Goal: Information Seeking & Learning: Understand process/instructions

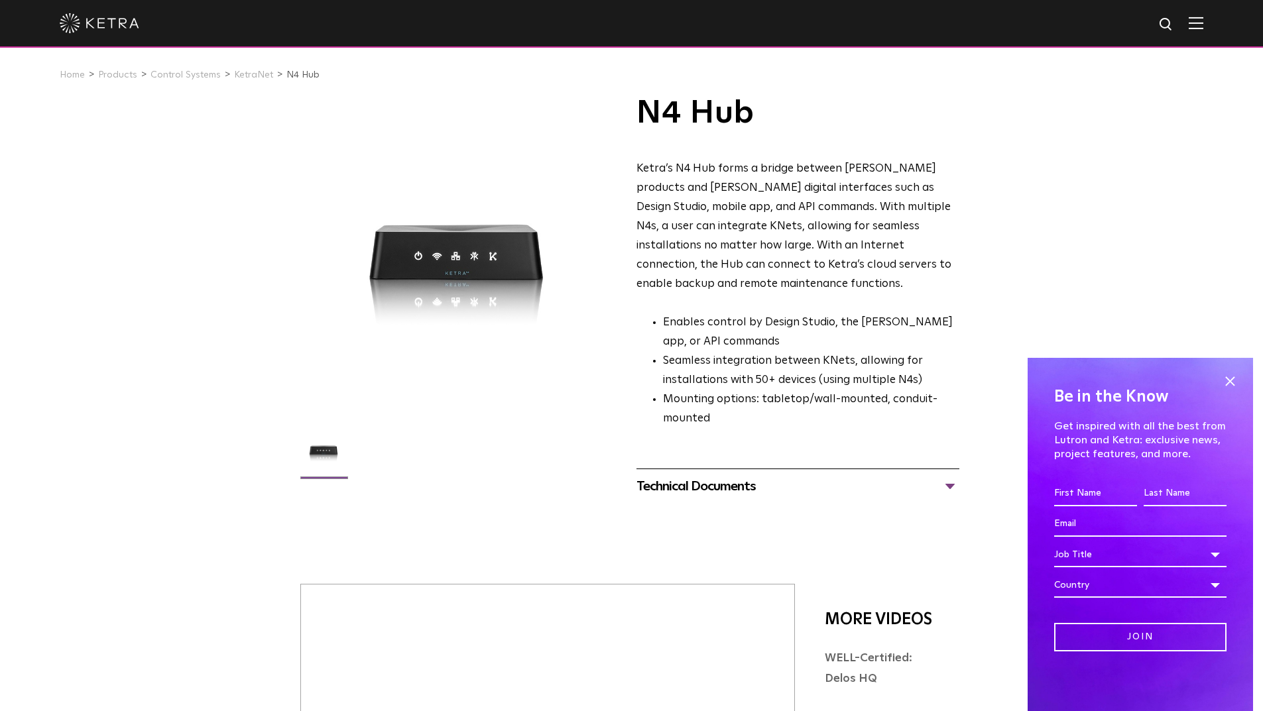
click at [450, 297] on div at bounding box center [458, 255] width 316 height 316
click at [245, 74] on link "KetraNet" at bounding box center [253, 74] width 39 height 9
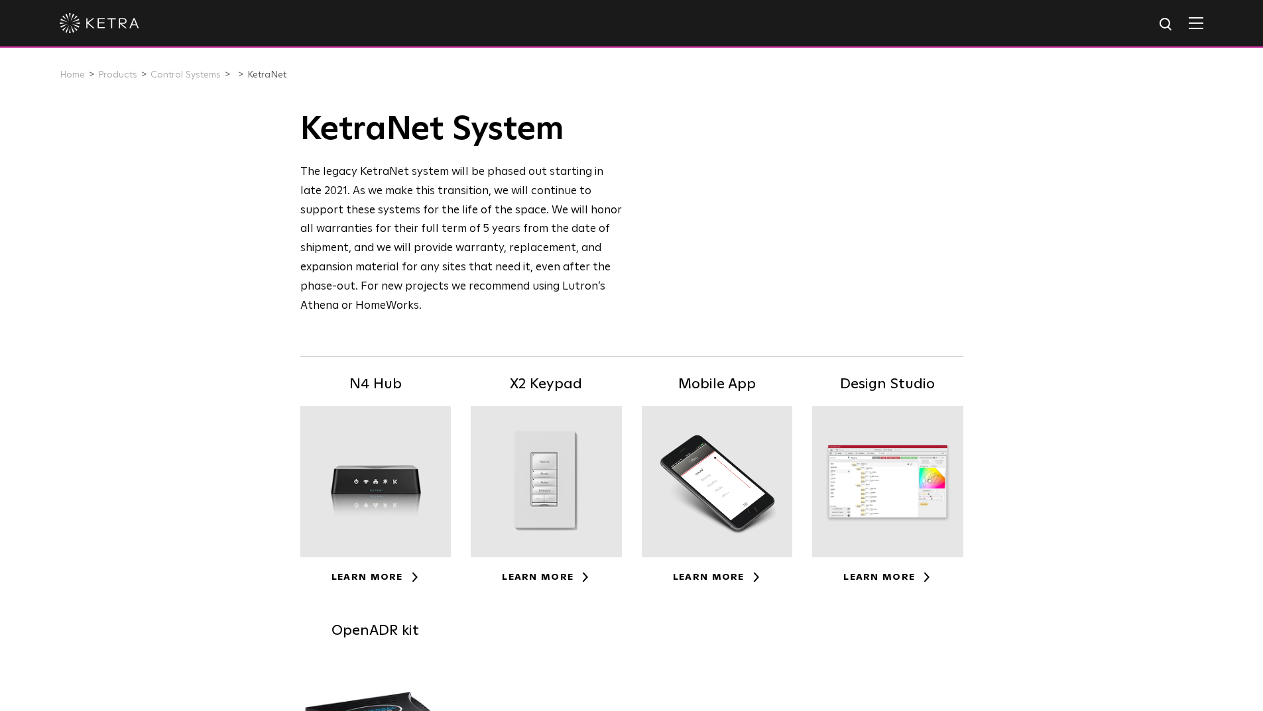
click at [120, 25] on img at bounding box center [100, 23] width 80 height 20
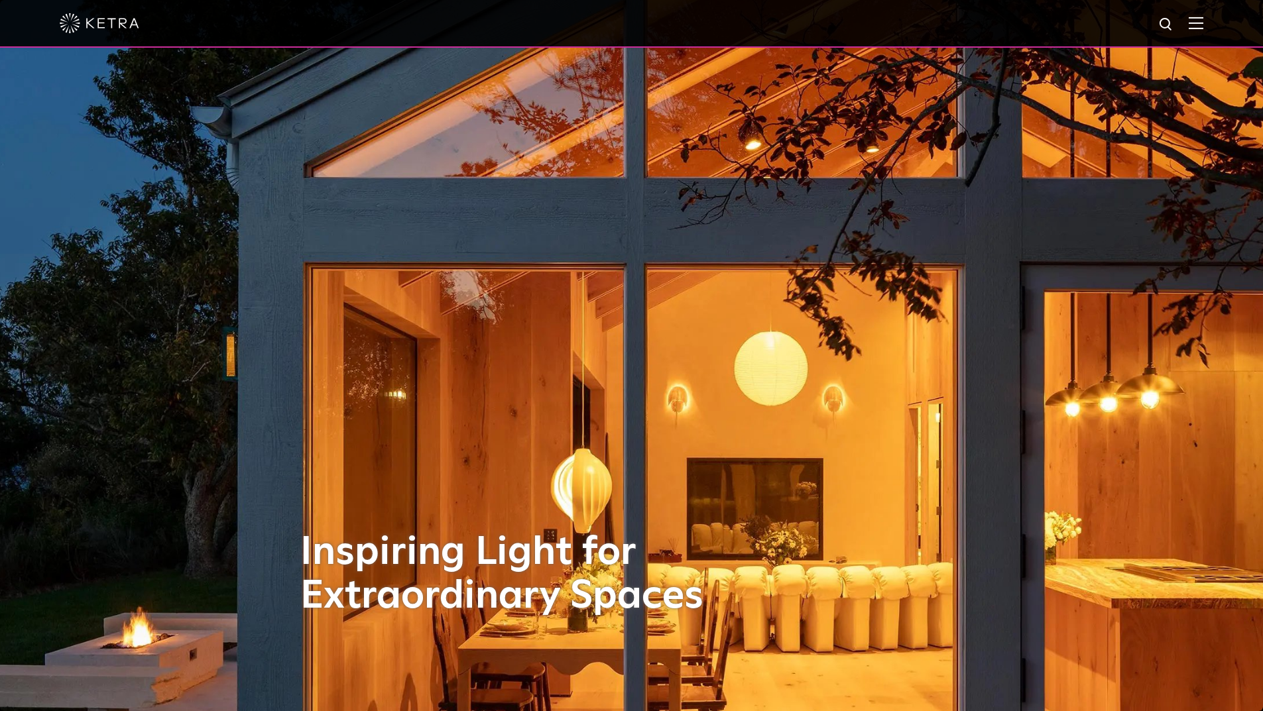
click at [1174, 23] on img at bounding box center [1166, 25] width 17 height 17
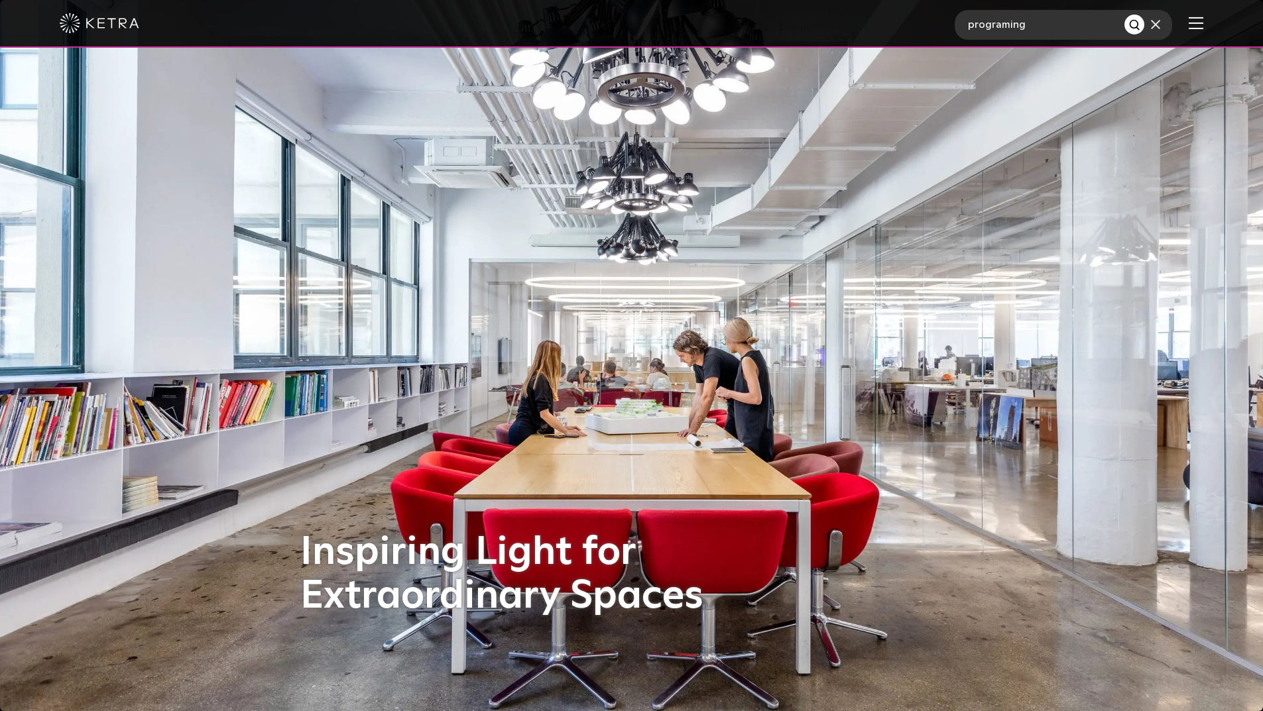
type input "programing"
click at [1124, 15] on button "Search" at bounding box center [1134, 25] width 20 height 20
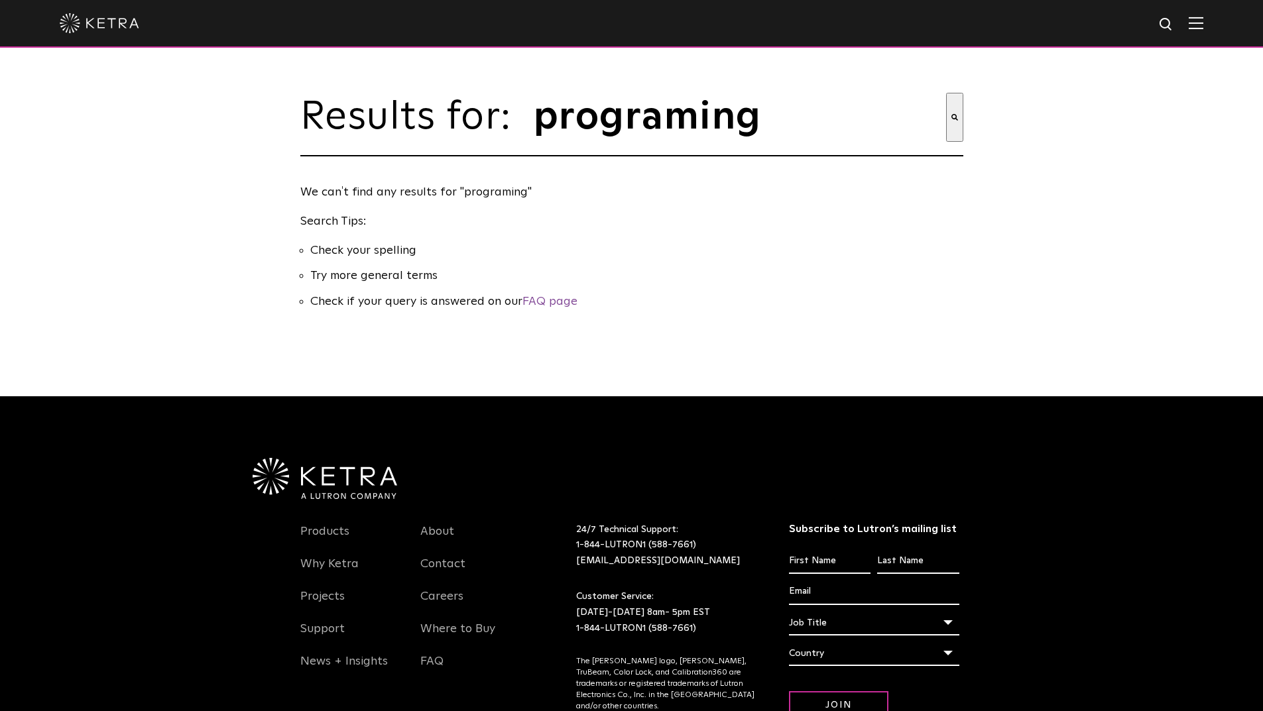
click at [1174, 20] on img at bounding box center [1166, 25] width 17 height 17
type input "p"
type input "sceen"
click at [1128, 15] on button "Search" at bounding box center [1138, 25] width 20 height 20
click at [119, 23] on img at bounding box center [100, 23] width 80 height 20
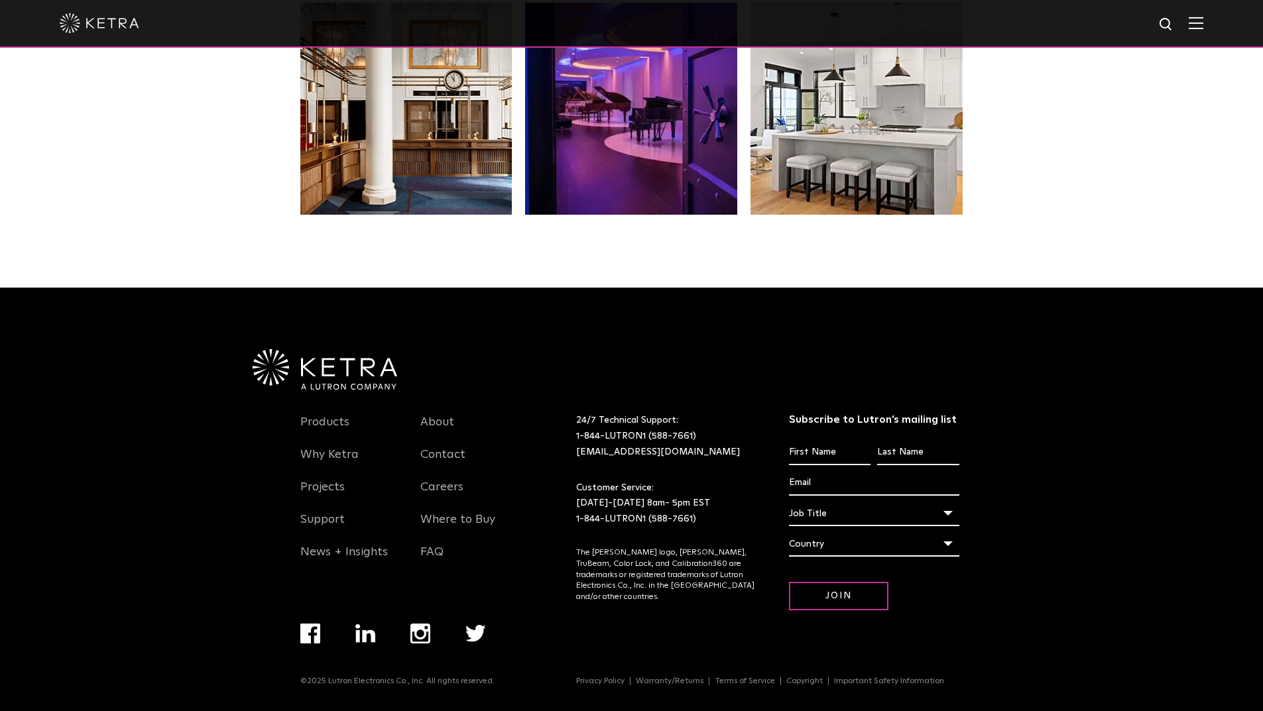
scroll to position [2788, 0]
click at [332, 520] on link "Support" at bounding box center [322, 527] width 44 height 30
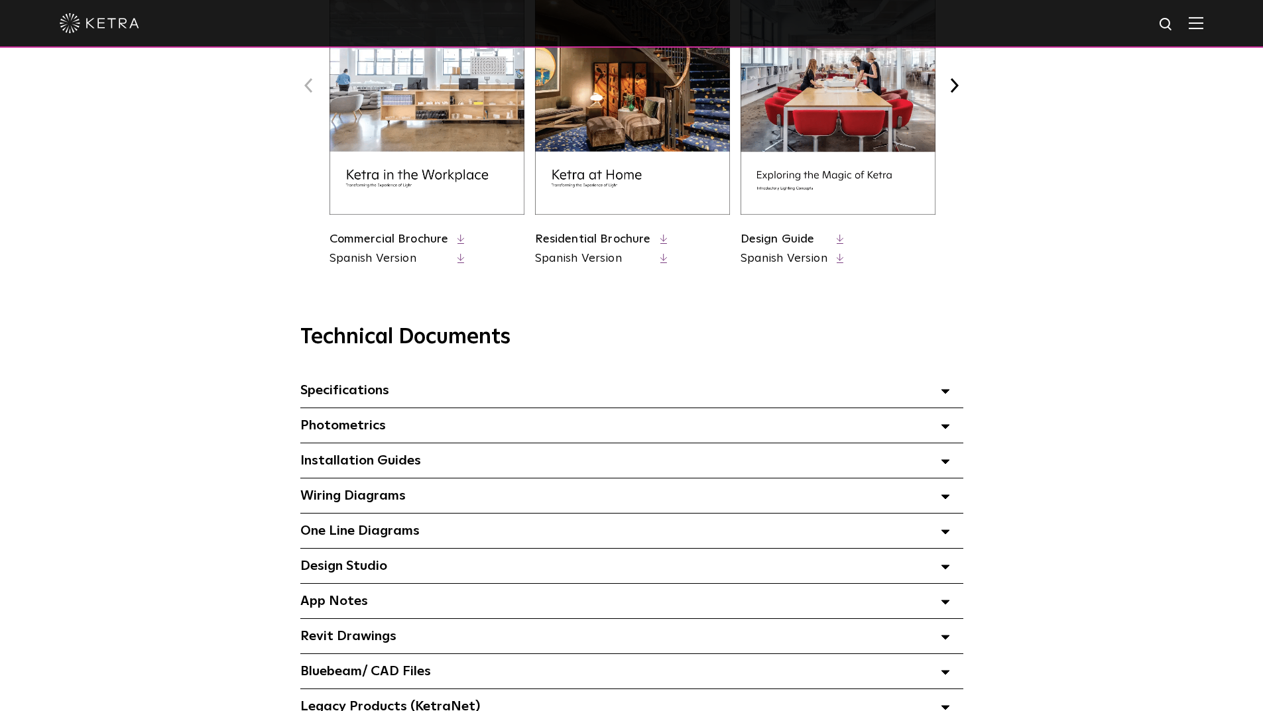
scroll to position [663, 0]
click at [341, 572] on span "Design Studio Select checkboxes to use the bulk download option below" at bounding box center [343, 567] width 87 height 13
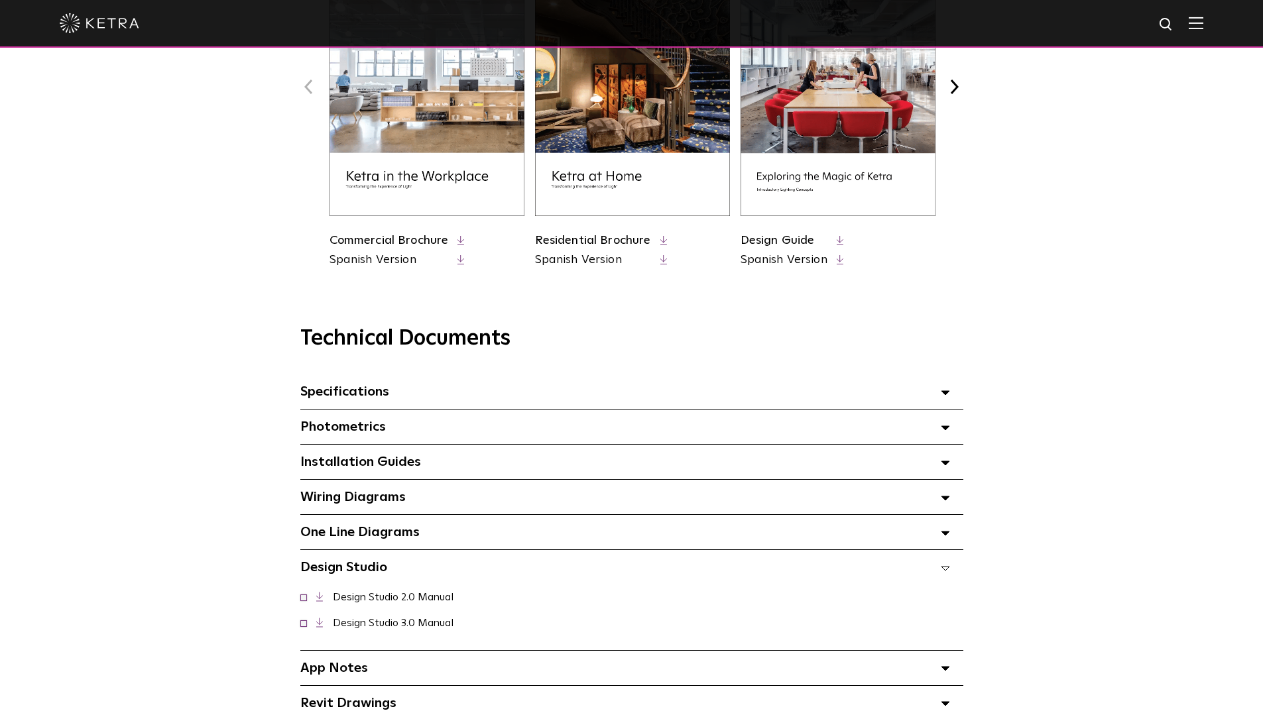
click at [397, 598] on link "Design Studio 2.0 Manual" at bounding box center [393, 597] width 121 height 11
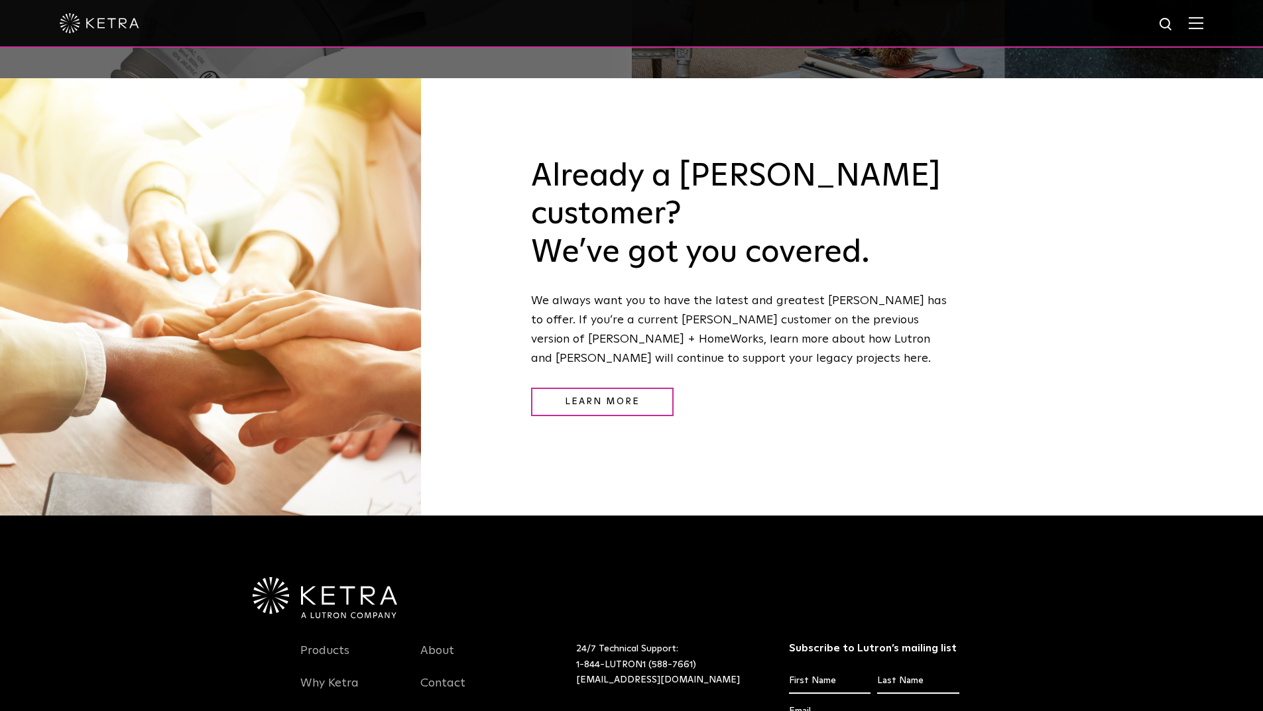
scroll to position [1822, 0]
